Goal: Transaction & Acquisition: Purchase product/service

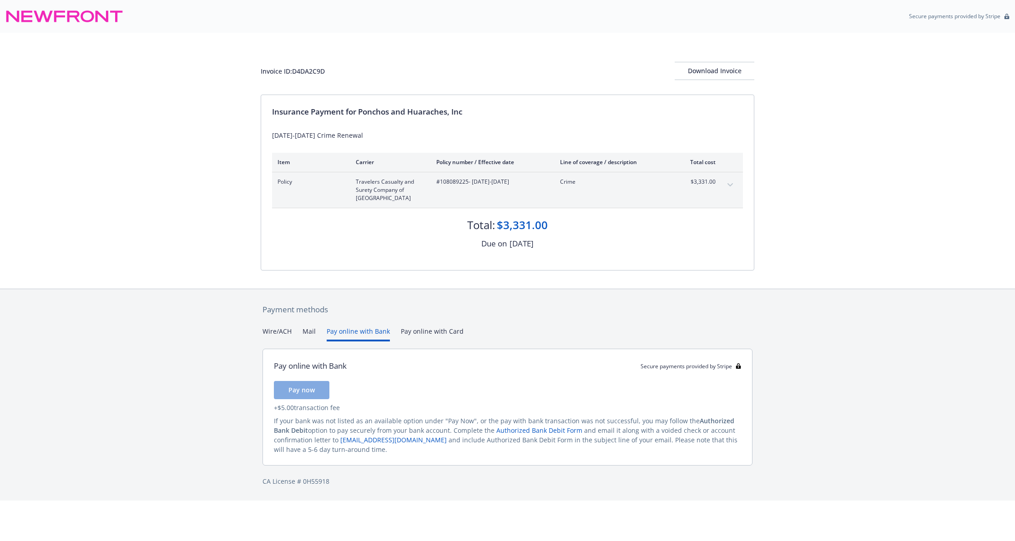
click at [361, 332] on button "Pay online with Bank" at bounding box center [358, 334] width 63 height 15
click at [433, 333] on button "Pay online with Card" at bounding box center [432, 334] width 63 height 15
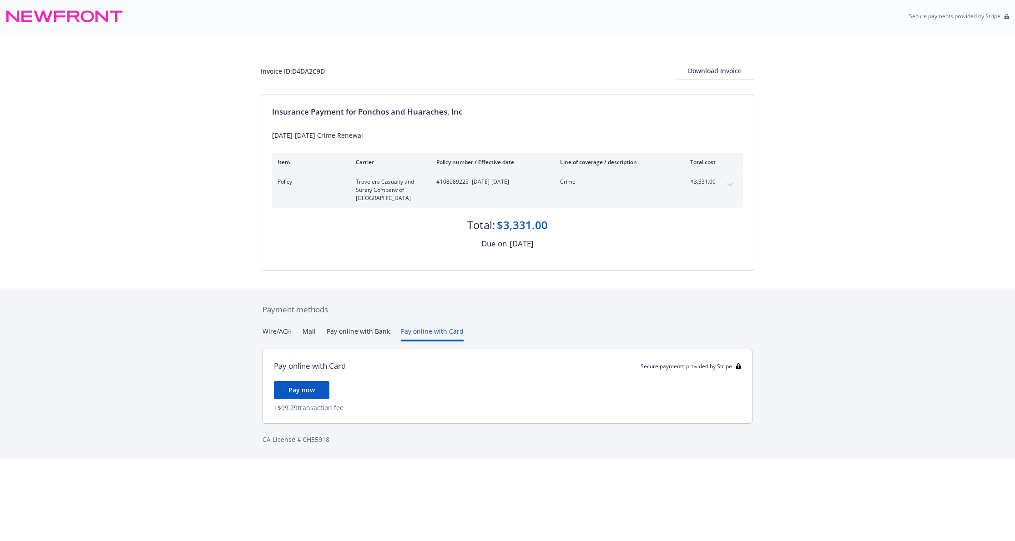
click at [358, 328] on button "Pay online with Bank" at bounding box center [358, 334] width 63 height 15
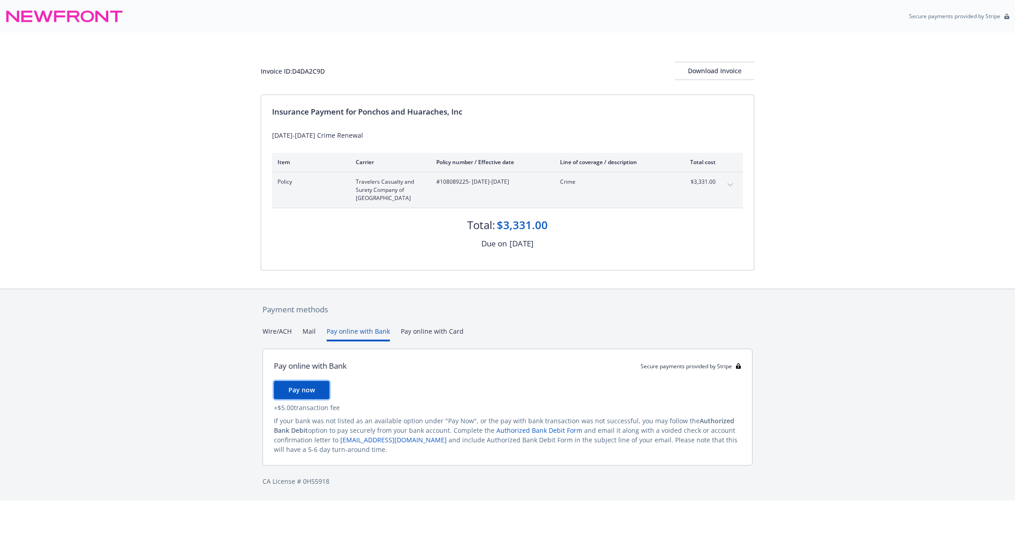
click at [307, 384] on button "Pay now" at bounding box center [302, 390] width 56 height 18
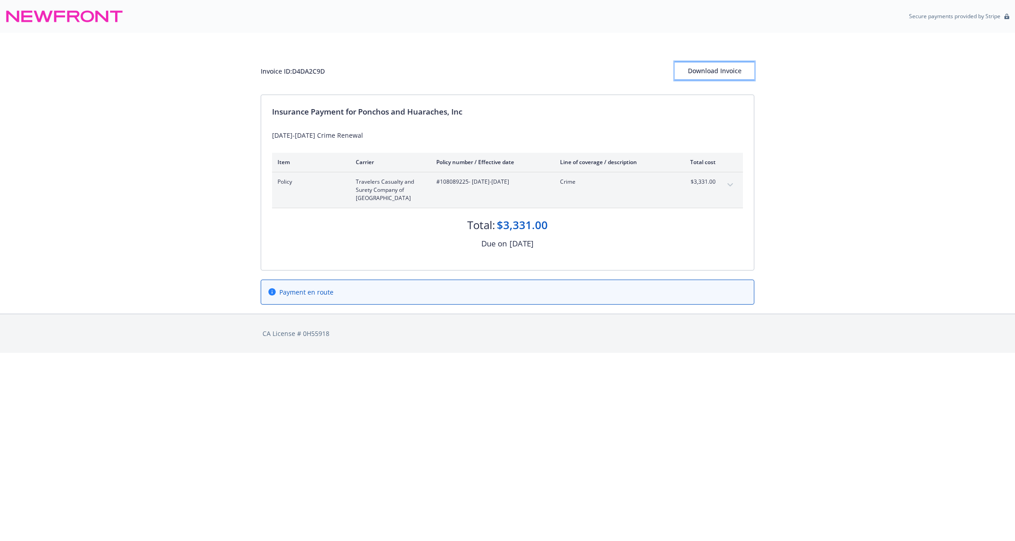
click at [703, 69] on div "Download Invoice" at bounding box center [715, 70] width 80 height 17
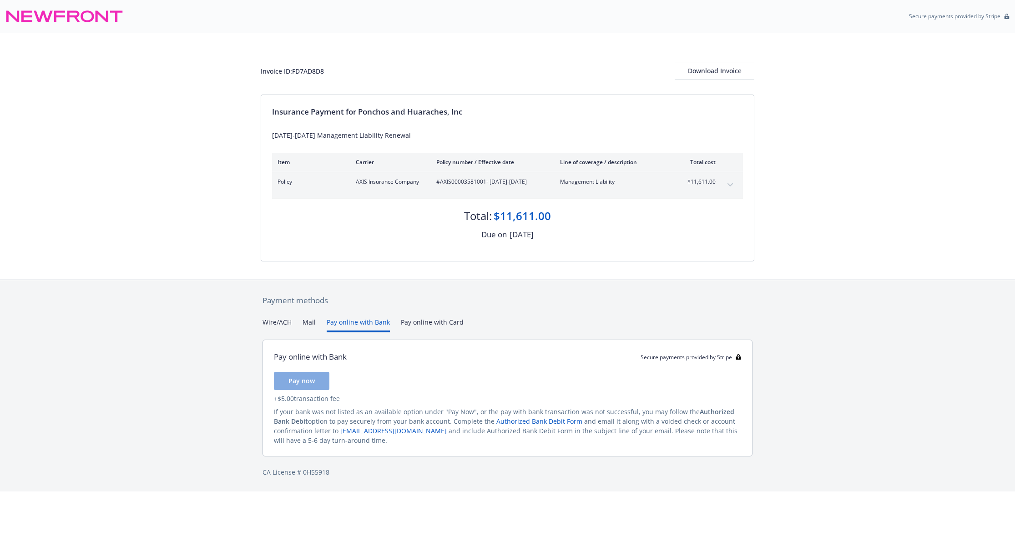
click at [369, 323] on button "Pay online with Bank" at bounding box center [358, 325] width 63 height 15
click at [318, 380] on button "Pay now" at bounding box center [302, 381] width 56 height 18
click at [354, 323] on button "Pay online with Bank" at bounding box center [358, 325] width 63 height 15
click at [300, 381] on span "Pay now" at bounding box center [301, 382] width 26 height 9
